Goal: Information Seeking & Learning: Learn about a topic

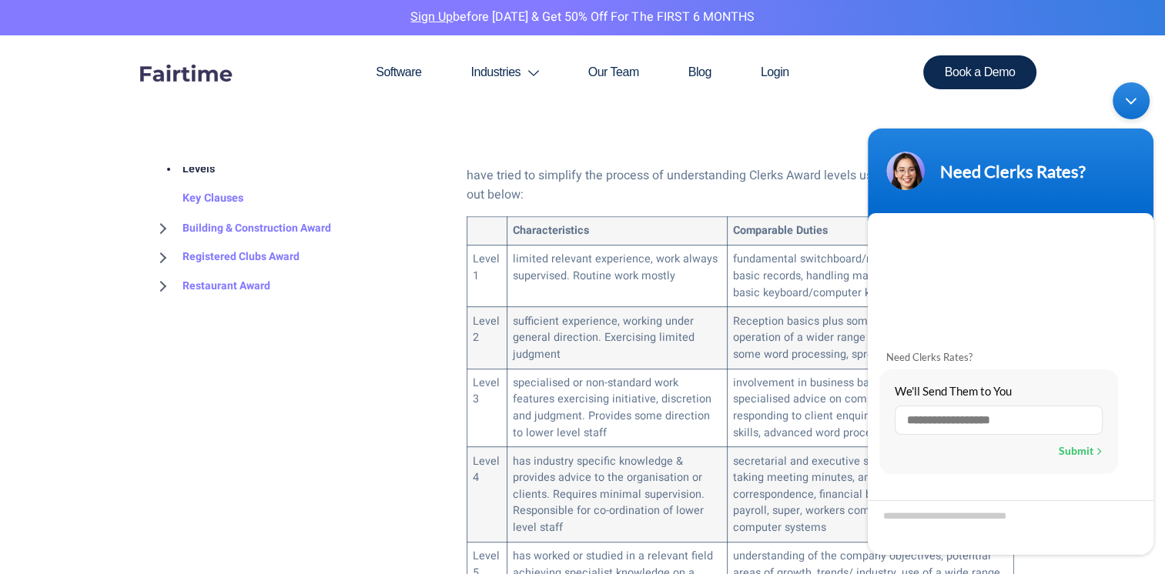
scroll to position [781, 0]
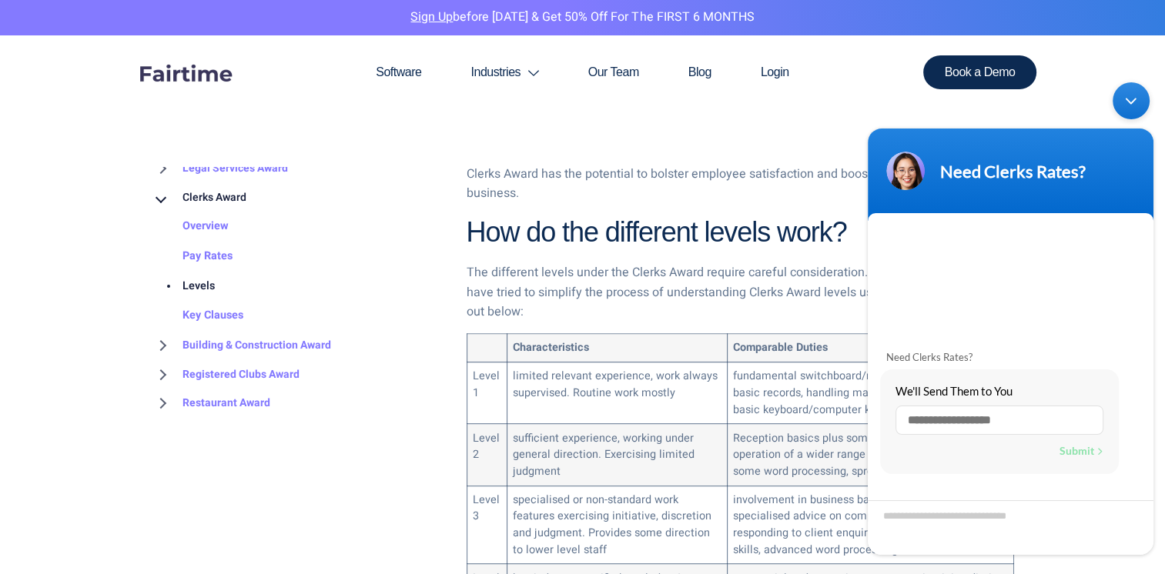
click at [1125, 96] on div "Minimize live chat window" at bounding box center [1130, 100] width 37 height 37
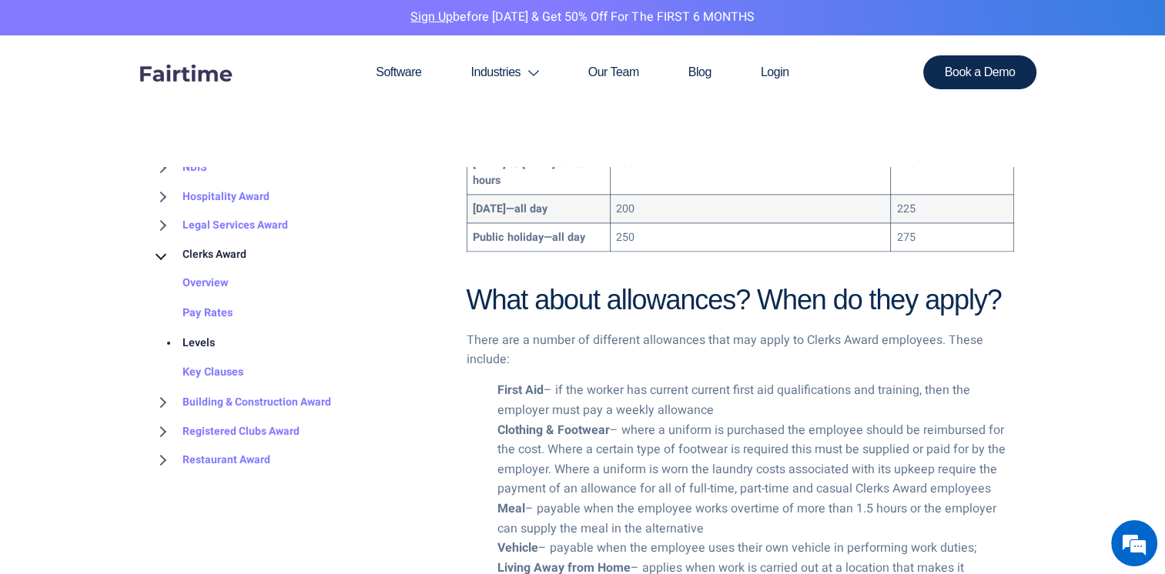
scroll to position [2238, 0]
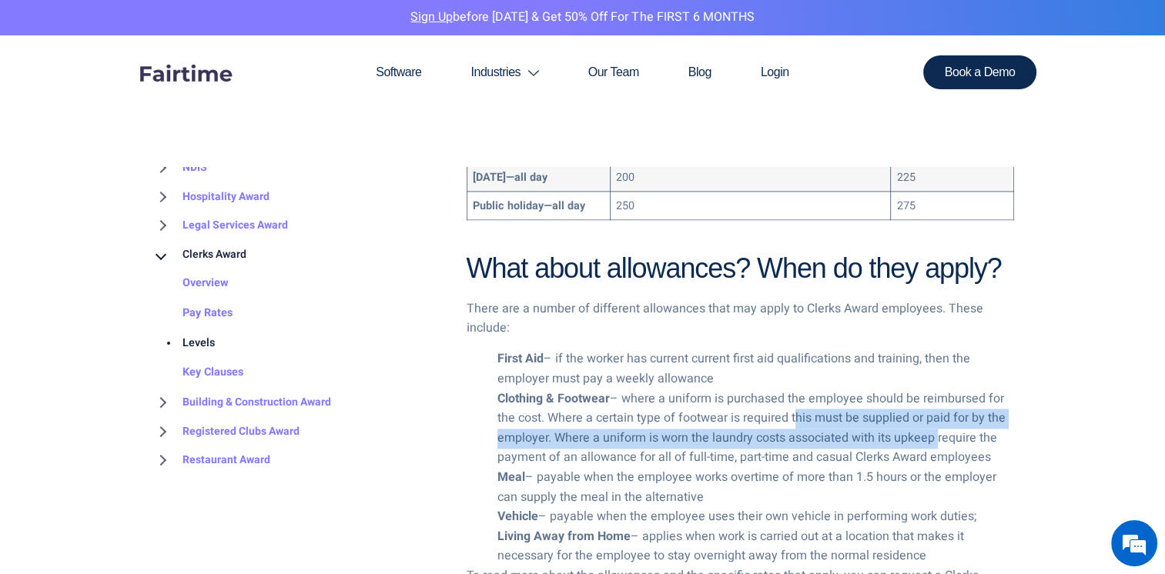
drag, startPoint x: 796, startPoint y: 316, endPoint x: 934, endPoint y: 331, distance: 138.6
click at [934, 389] on li "Clothing & Footwear – where a uniform is purchased the employee should be reimb…" at bounding box center [755, 428] width 516 height 79
drag, startPoint x: 934, startPoint y: 331, endPoint x: 856, endPoint y: 340, distance: 78.3
click at [856, 389] on li "Clothing & Footwear – where a uniform is purchased the employee should be reimb…" at bounding box center [755, 428] width 516 height 79
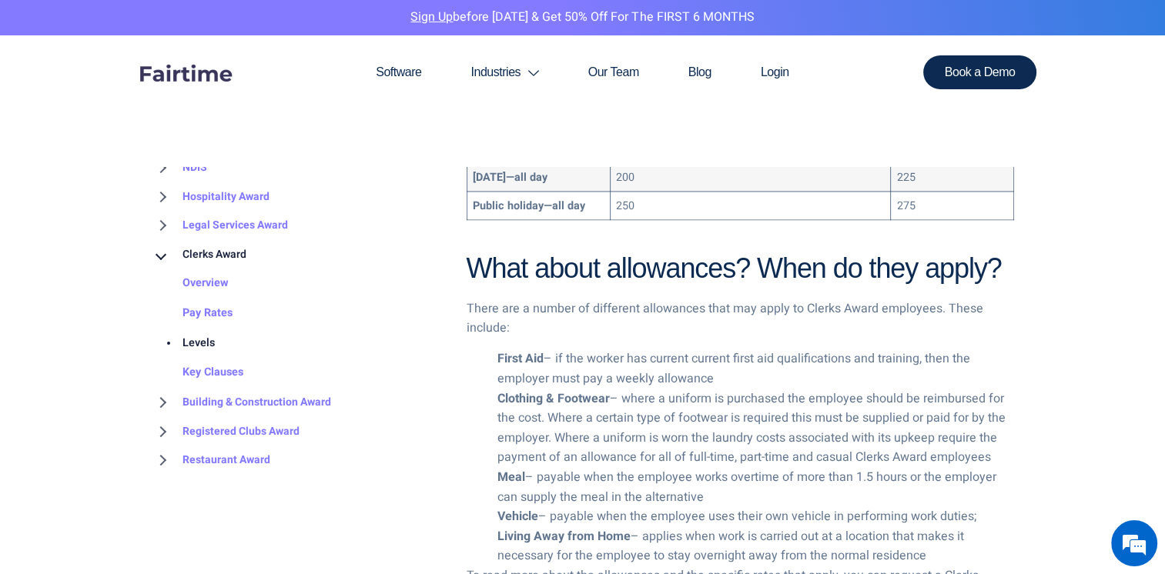
click at [867, 389] on li "Clothing & Footwear – where a uniform is purchased the employee should be reimb…" at bounding box center [755, 428] width 516 height 79
drag, startPoint x: 867, startPoint y: 351, endPoint x: 813, endPoint y: 351, distance: 54.6
click at [813, 389] on li "Clothing & Footwear – where a uniform is purchased the employee should be reimb…" at bounding box center [755, 428] width 516 height 79
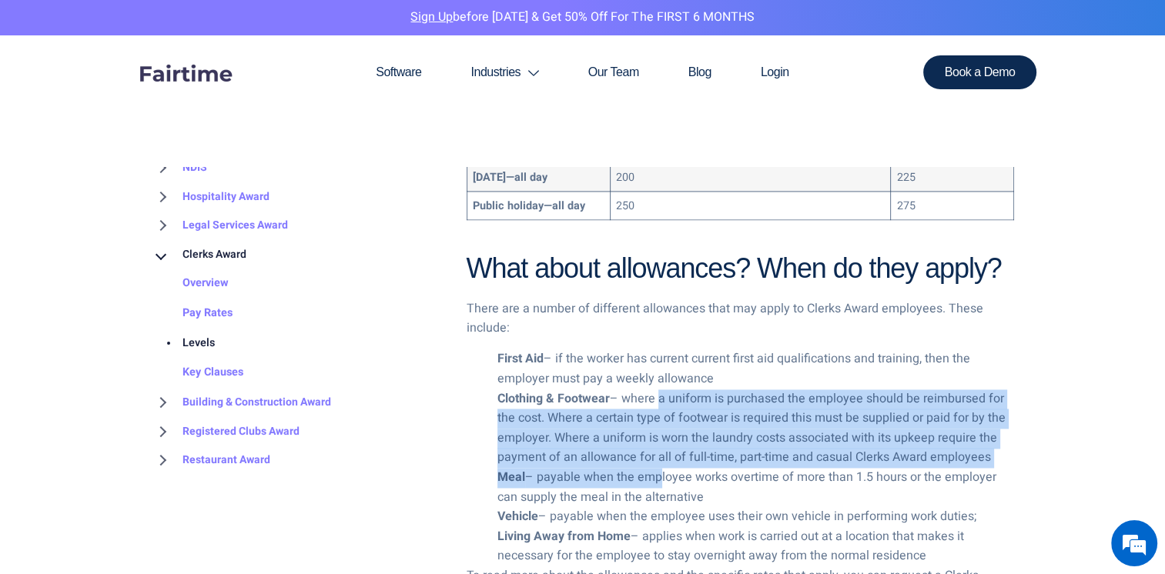
drag, startPoint x: 656, startPoint y: 365, endPoint x: 661, endPoint y: 289, distance: 75.6
click at [661, 349] on ul "First Aid – if the worker has current current first aid qualifications and trai…" at bounding box center [739, 457] width 547 height 217
drag, startPoint x: 661, startPoint y: 289, endPoint x: 604, endPoint y: 359, distance: 89.7
click at [604, 359] on ul "First Aid – if the worker has current current first aid qualifications and trai…" at bounding box center [739, 457] width 547 height 217
click at [618, 468] on li "Meal – payable when the employee works overtime of more than 1.5 hours or the e…" at bounding box center [755, 487] width 516 height 39
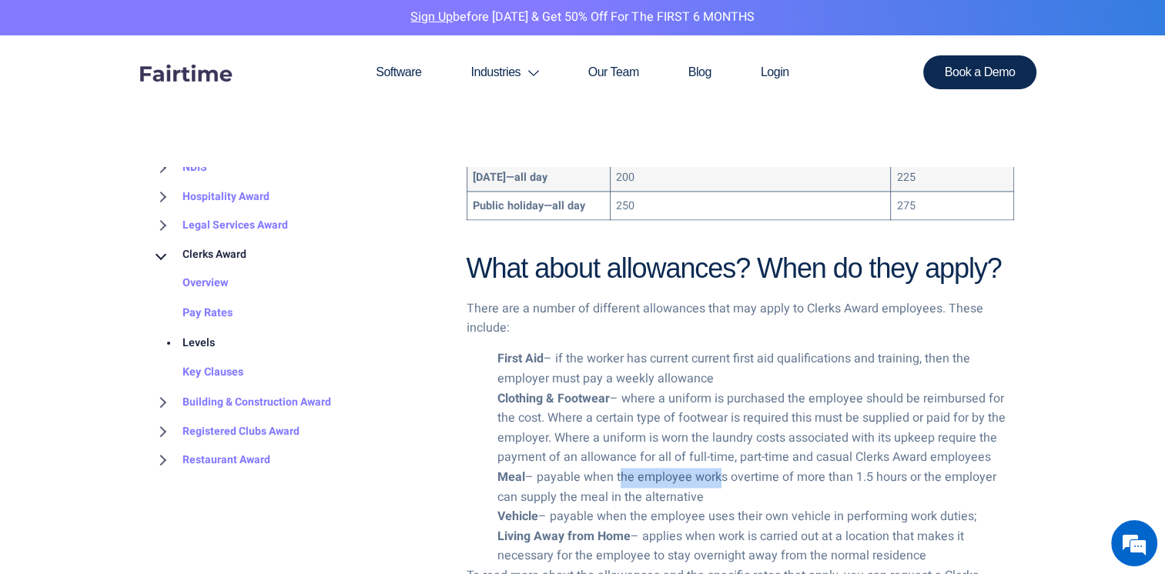
drag, startPoint x: 618, startPoint y: 366, endPoint x: 727, endPoint y: 379, distance: 110.1
click at [727, 468] on li "Meal – payable when the employee works overtime of more than 1.5 hours or the e…" at bounding box center [755, 487] width 516 height 39
drag, startPoint x: 727, startPoint y: 379, endPoint x: 644, endPoint y: 349, distance: 88.4
click at [644, 389] on li "Clothing & Footwear – where a uniform is purchased the employee should be reimb…" at bounding box center [755, 428] width 516 height 79
drag, startPoint x: 644, startPoint y: 349, endPoint x: 610, endPoint y: 371, distance: 40.1
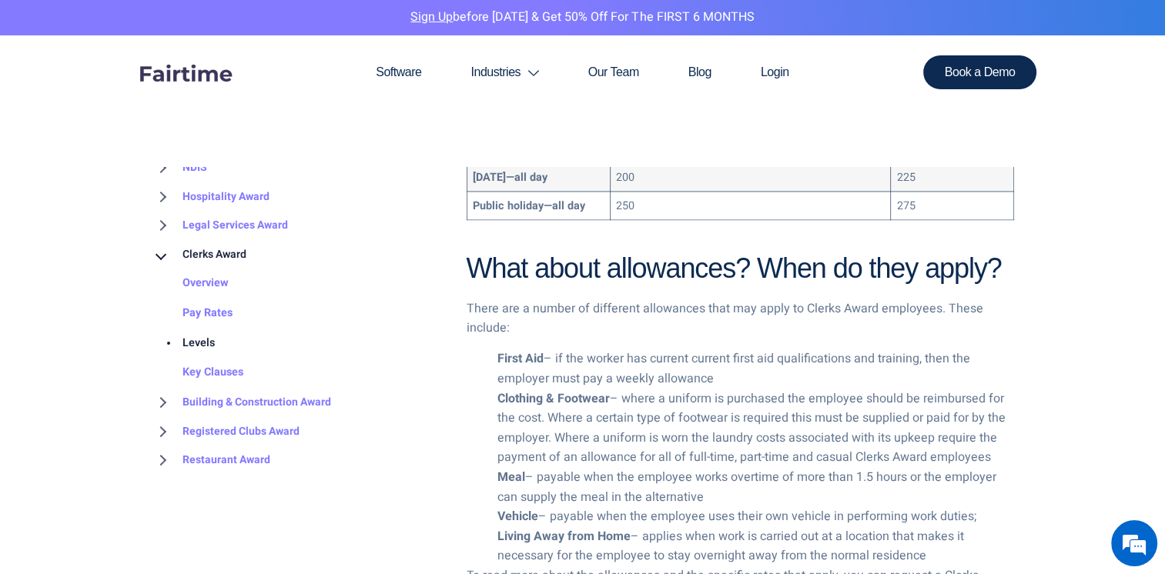
click at [610, 468] on li "Meal – payable when the employee works overtime of more than 1.5 hours or the e…" at bounding box center [755, 487] width 516 height 39
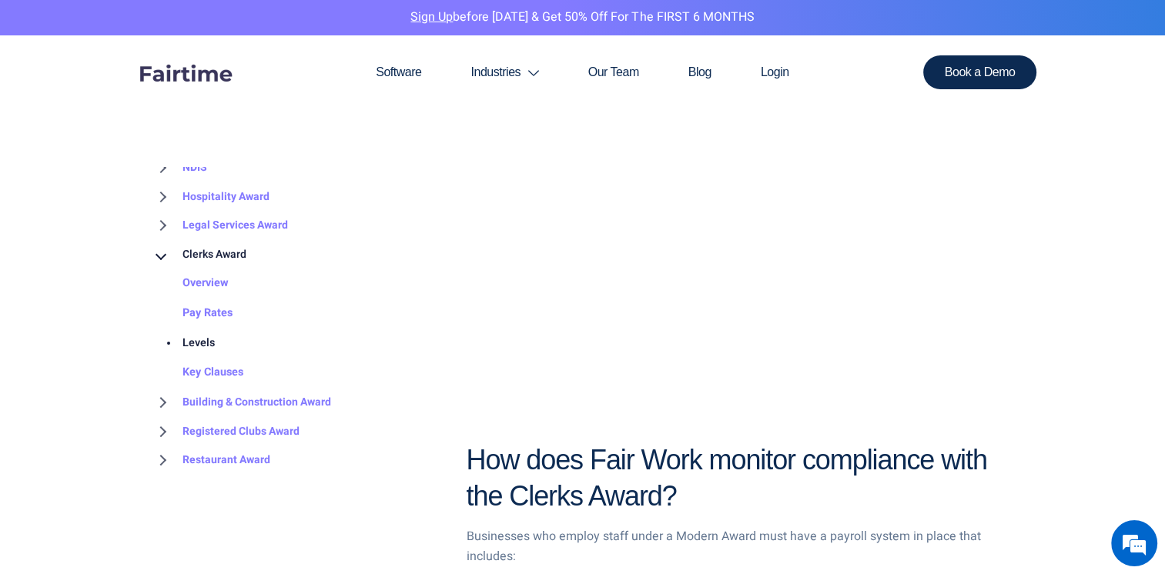
scroll to position [2718, 0]
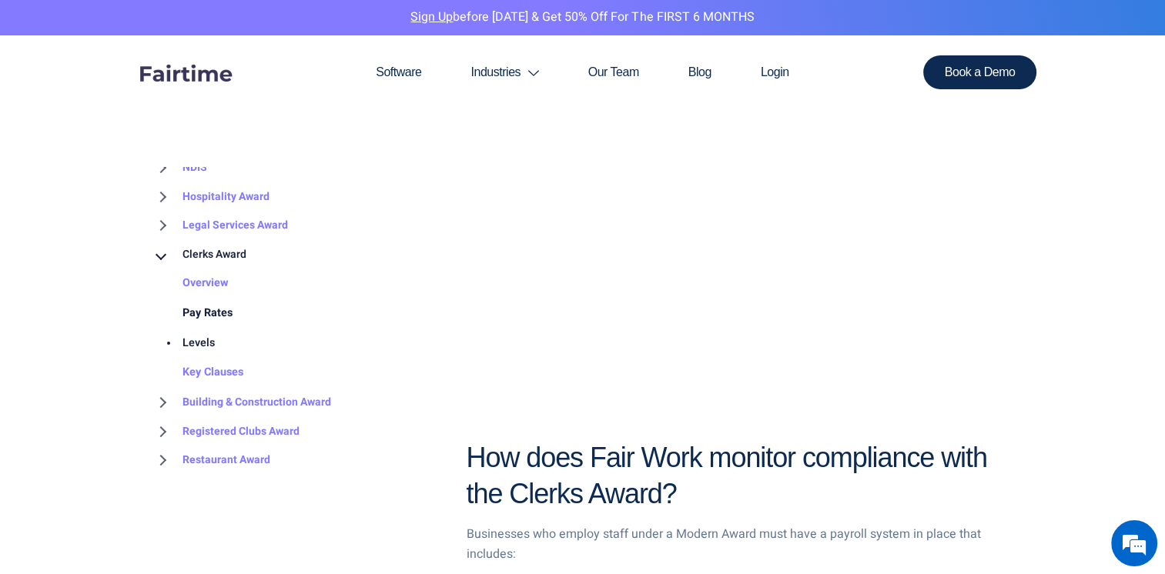
click at [222, 307] on link "Pay Rates" at bounding box center [192, 314] width 81 height 30
click at [225, 313] on link "Pay Rates" at bounding box center [192, 314] width 81 height 30
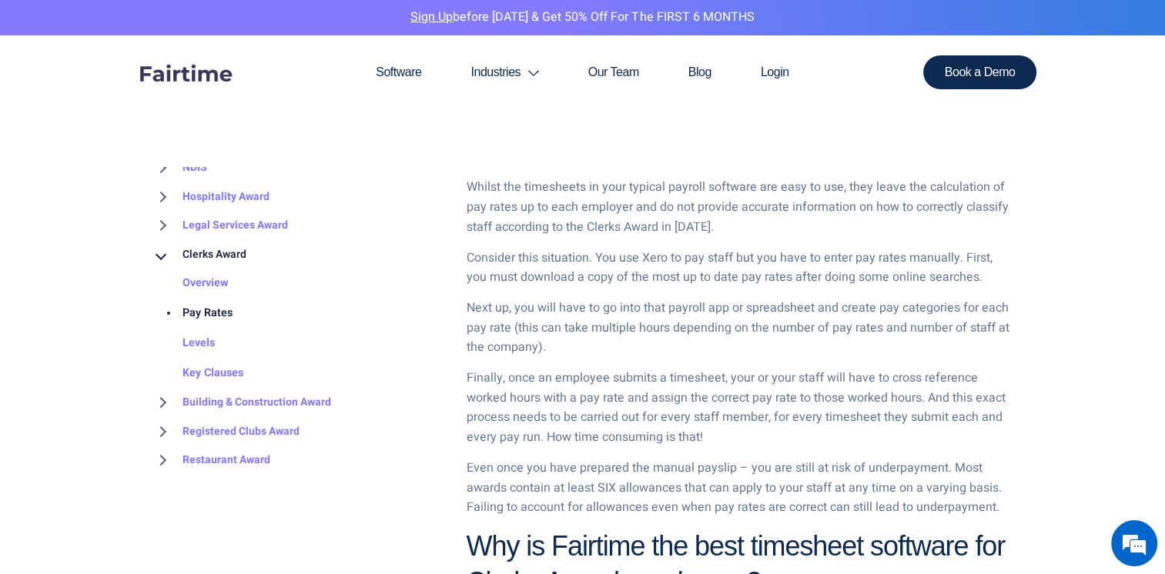
scroll to position [1967, 0]
click at [218, 284] on link "Overview" at bounding box center [190, 284] width 77 height 30
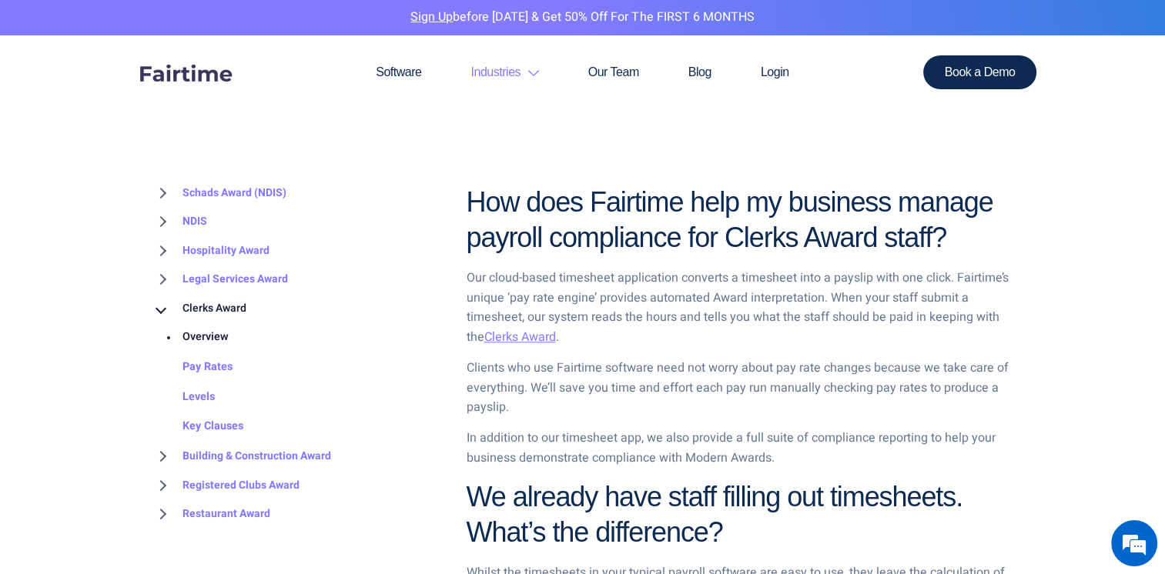
scroll to position [1389, 0]
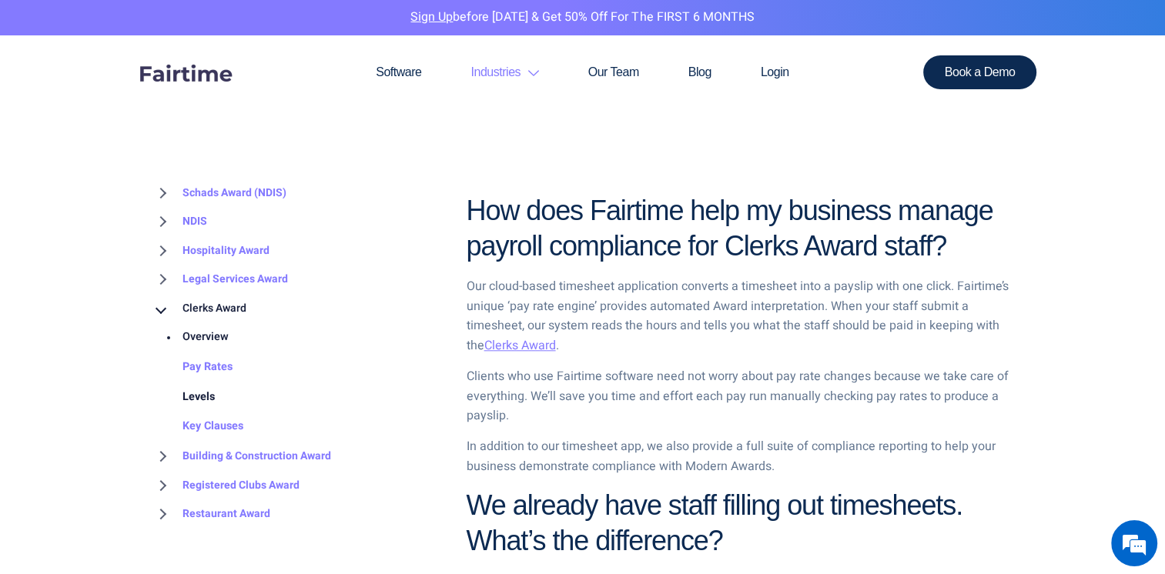
click at [209, 402] on link "Levels" at bounding box center [183, 398] width 63 height 30
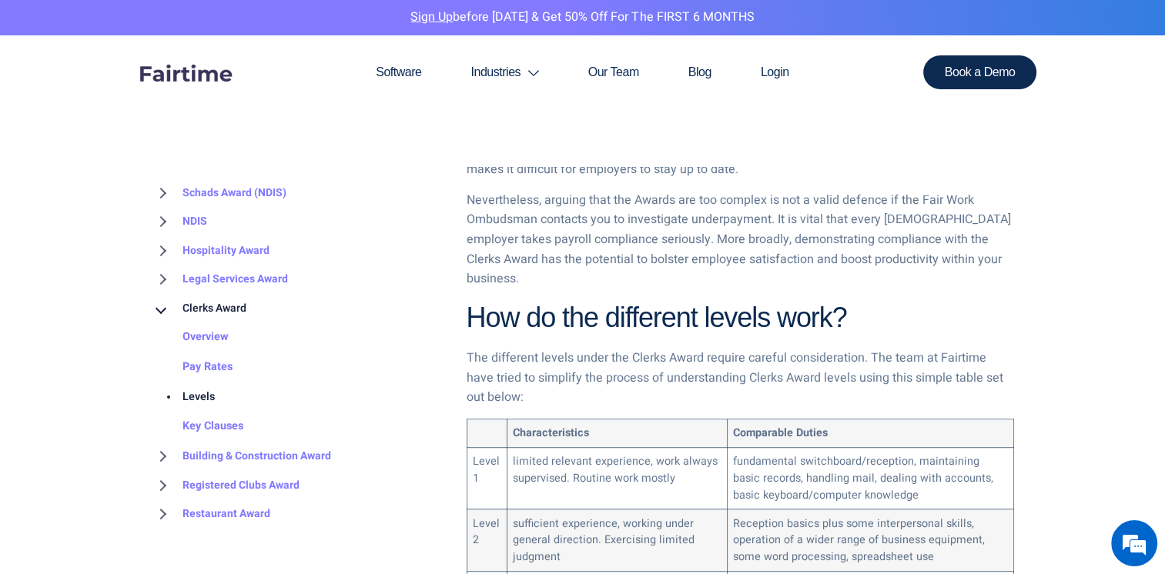
scroll to position [717, 0]
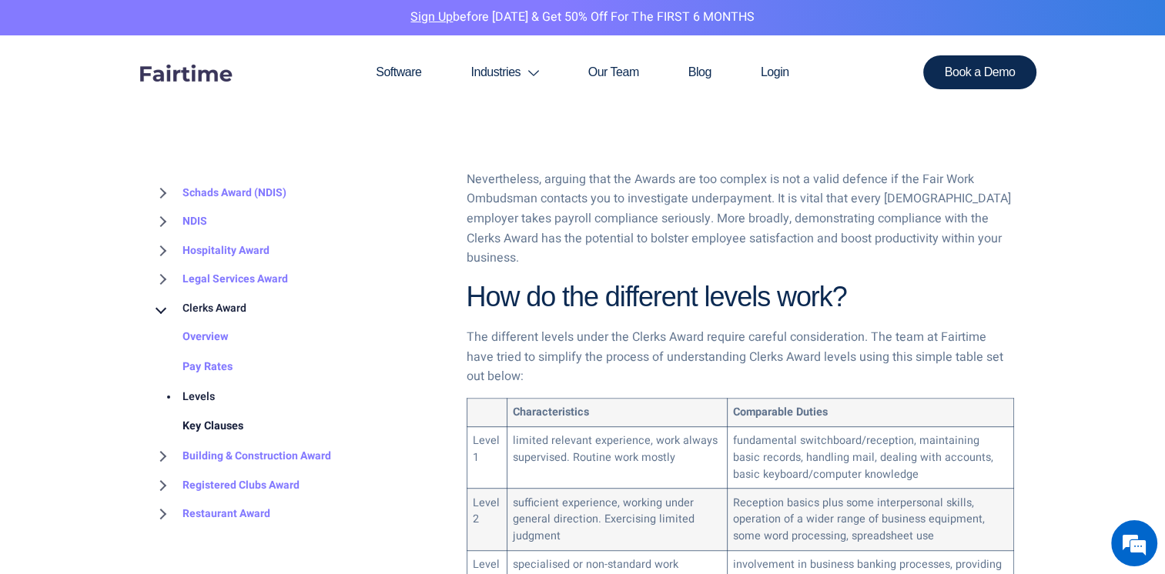
click at [232, 425] on link "Key Clauses" at bounding box center [198, 428] width 92 height 30
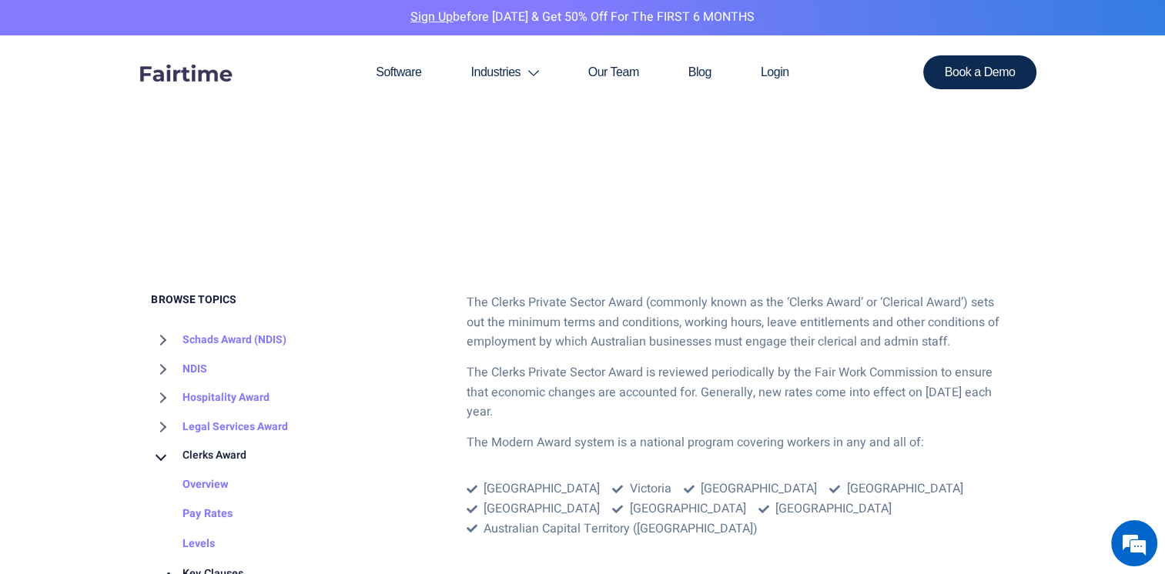
scroll to position [517, 0]
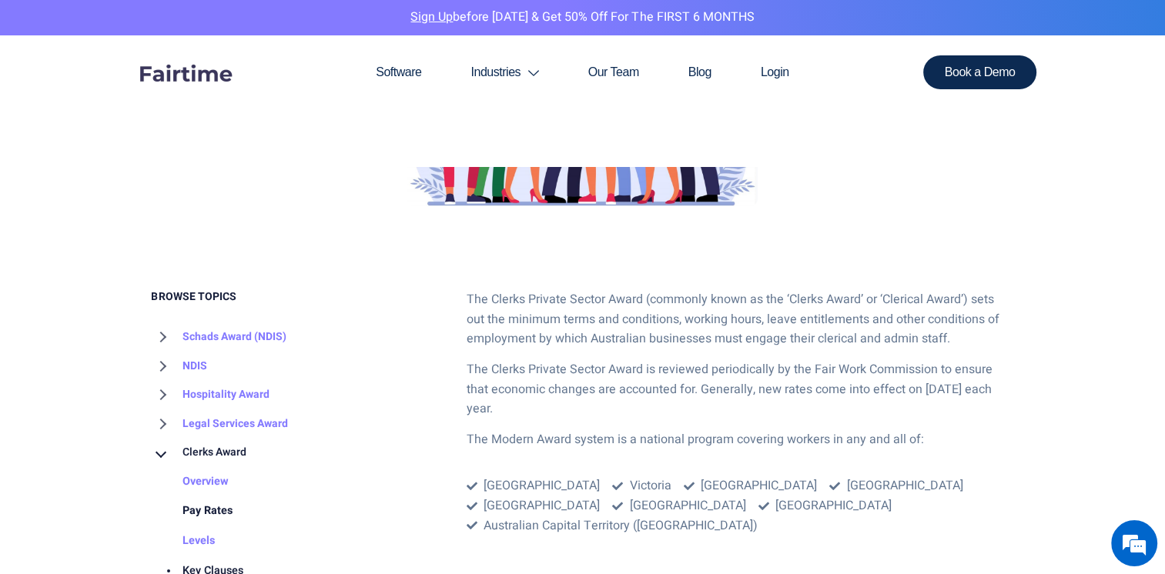
click at [212, 516] on link "Pay Rates" at bounding box center [192, 511] width 81 height 30
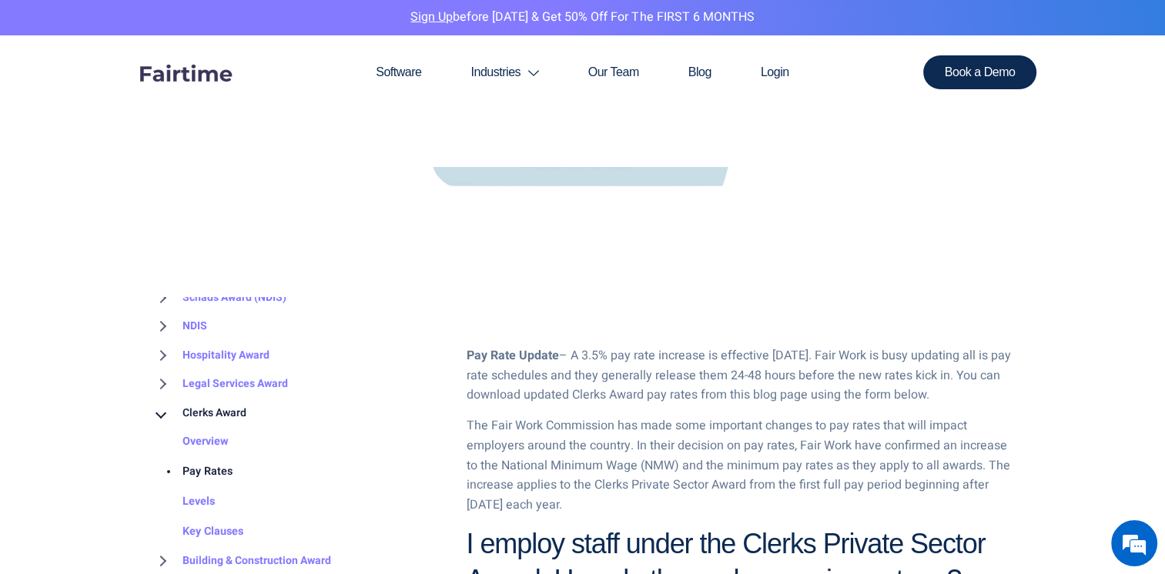
scroll to position [602, 0]
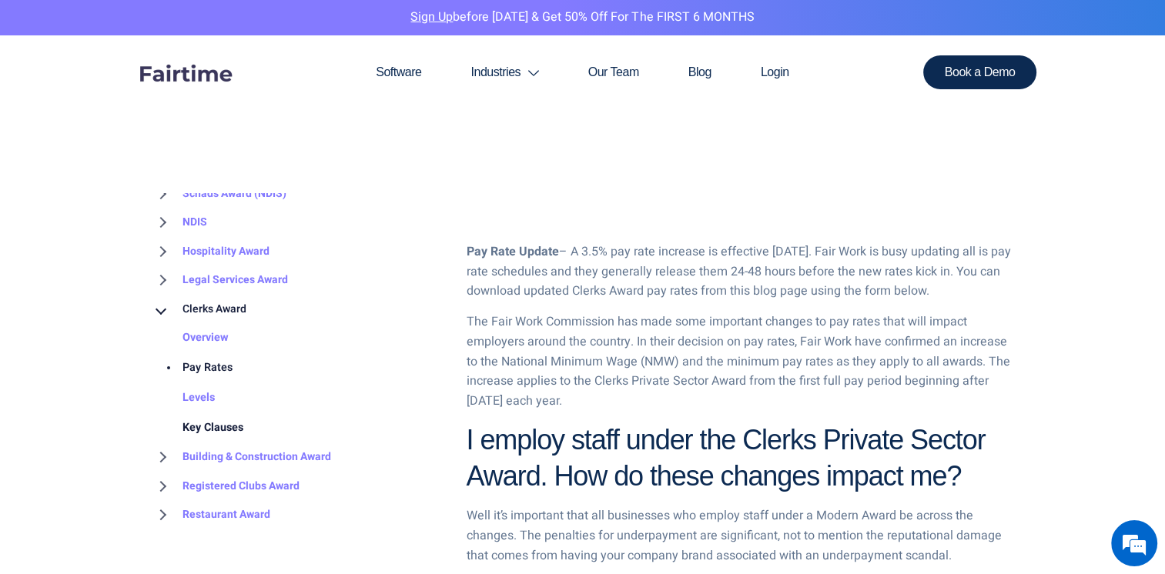
click at [222, 432] on link "Key Clauses" at bounding box center [198, 428] width 92 height 30
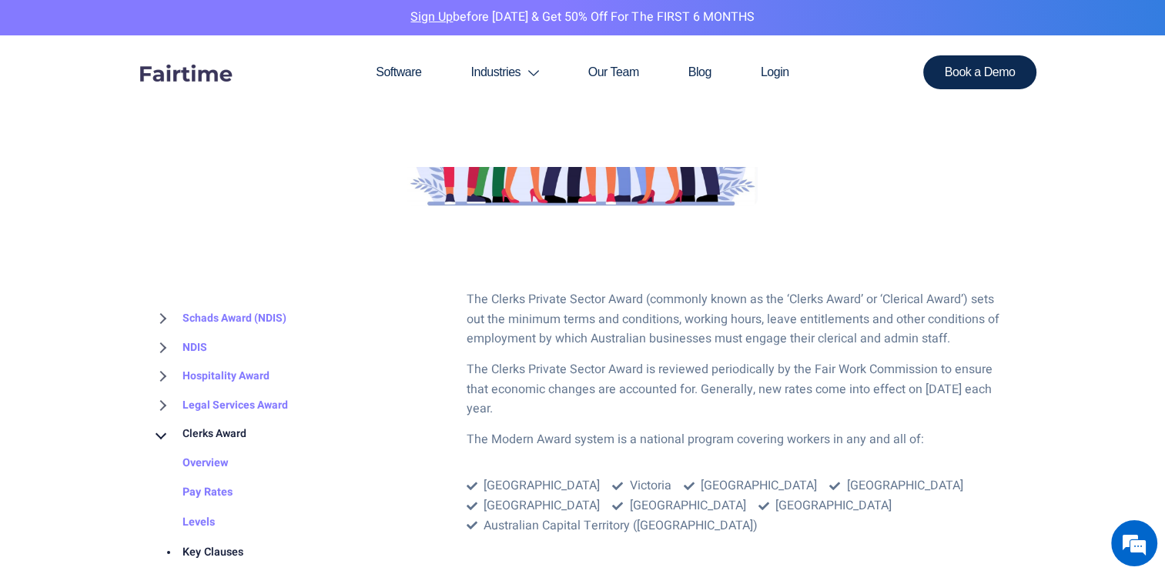
scroll to position [21, 0]
